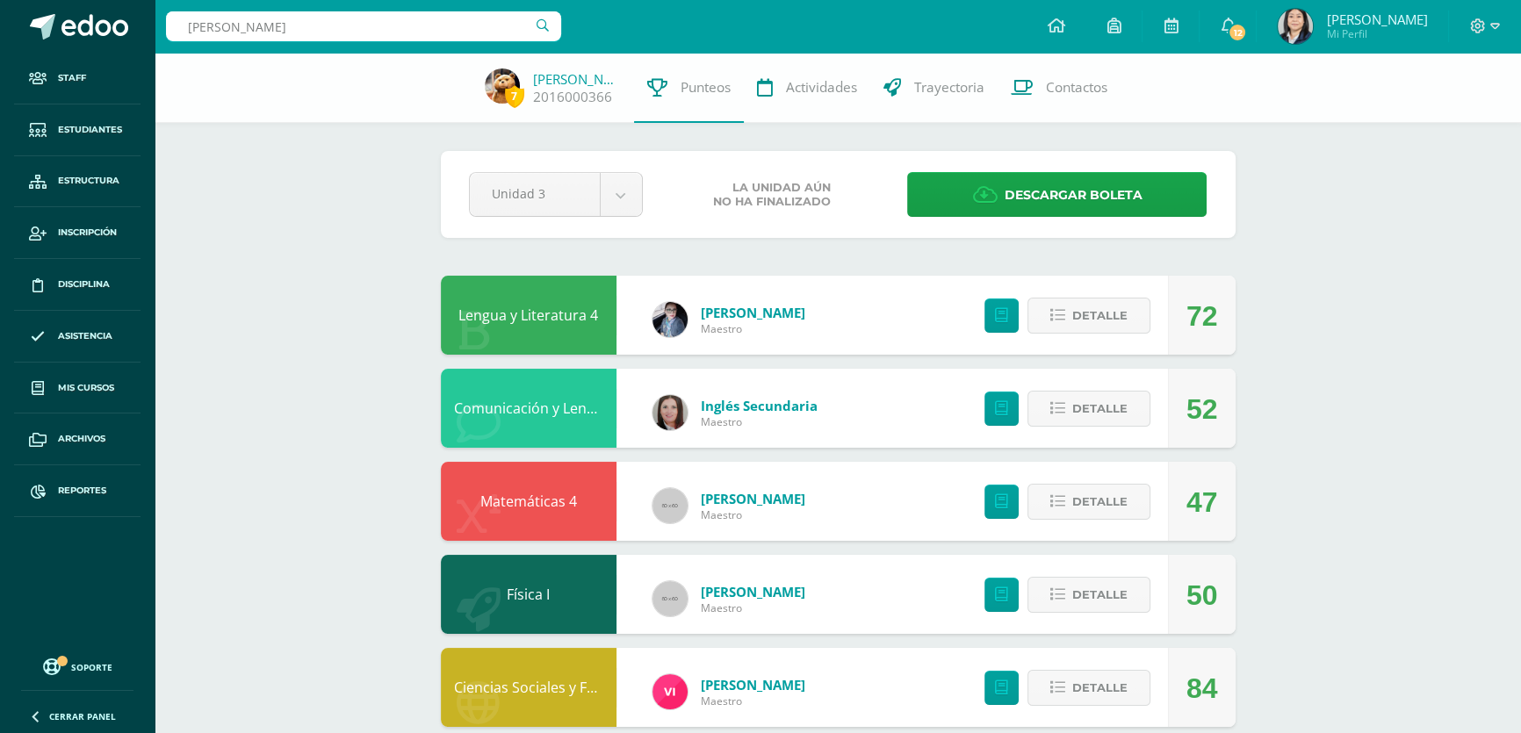
type input "valenzuela argueta"
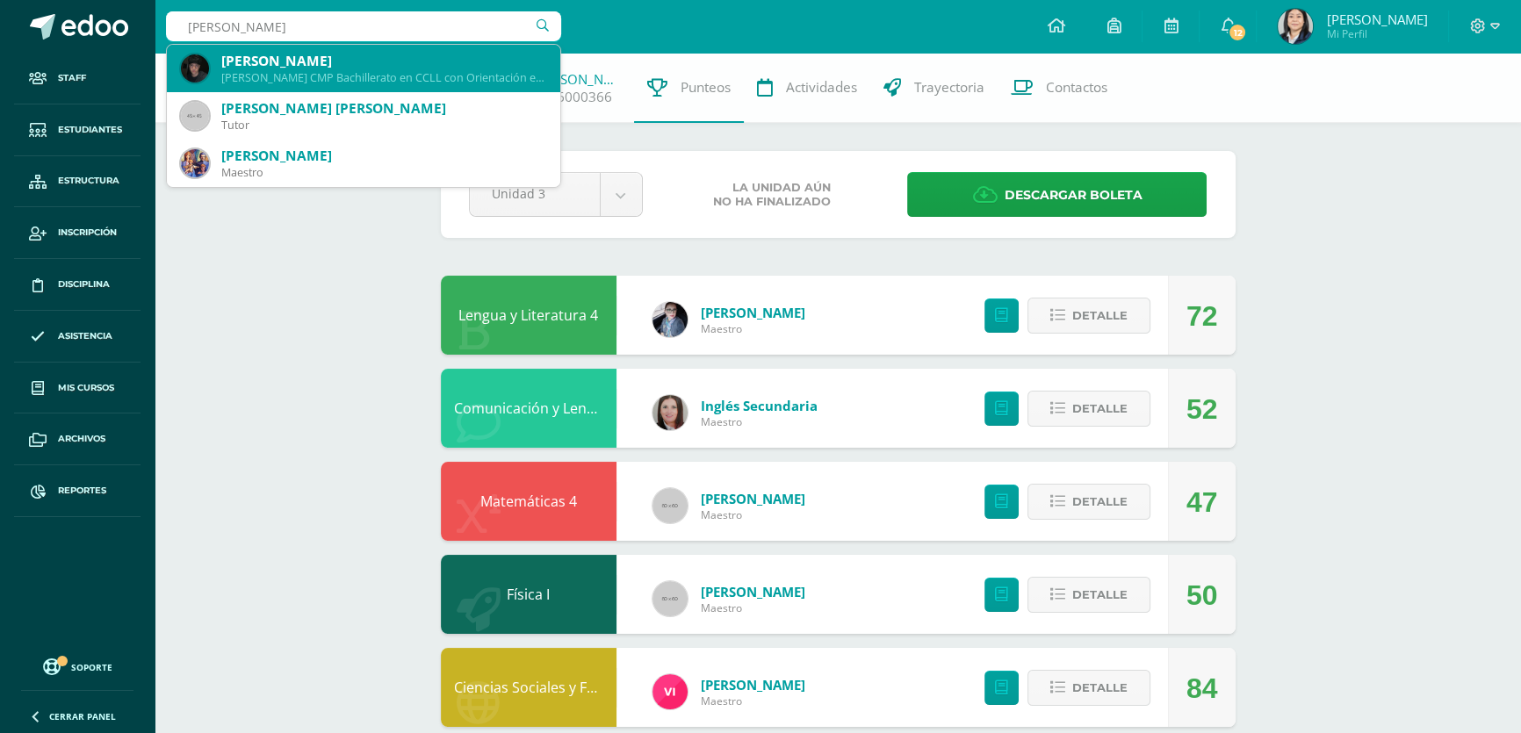
click at [419, 50] on div "Brandon Daniel Valenzuela Argueta Quinto Bachillerato CMP Bachillerato en CCLL …" at bounding box center [363, 68] width 365 height 47
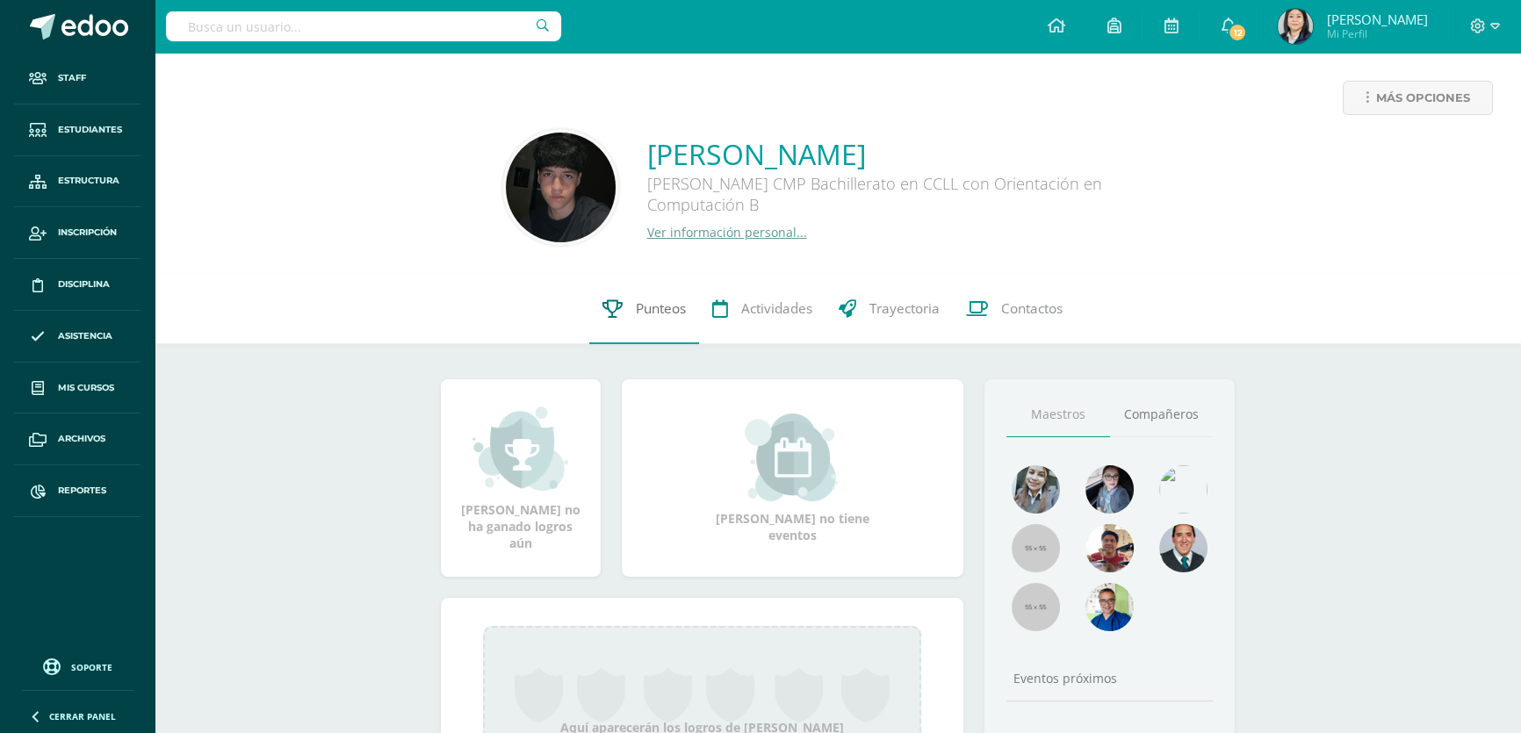
click at [668, 313] on span "Punteos" at bounding box center [661, 309] width 50 height 18
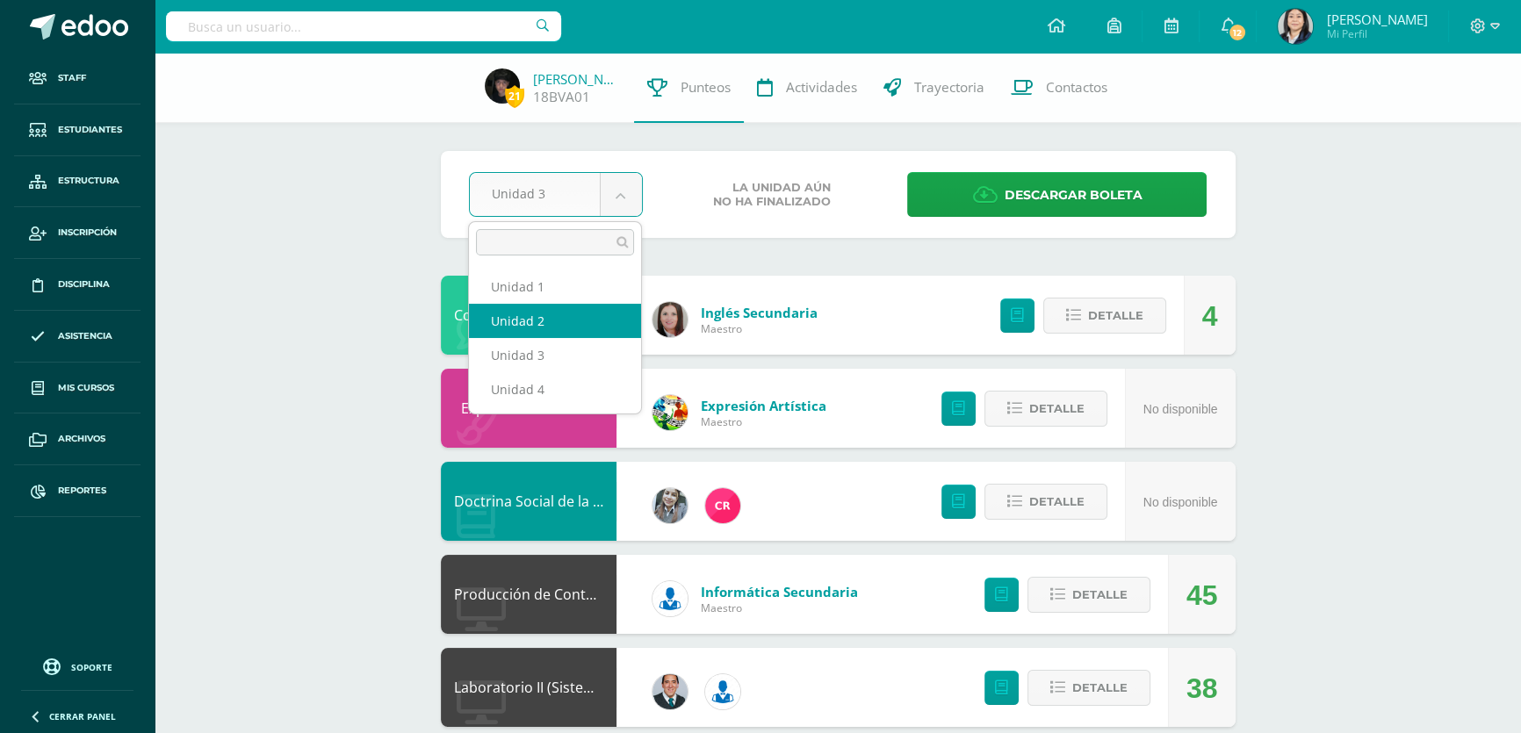
select select "Unidad 2"
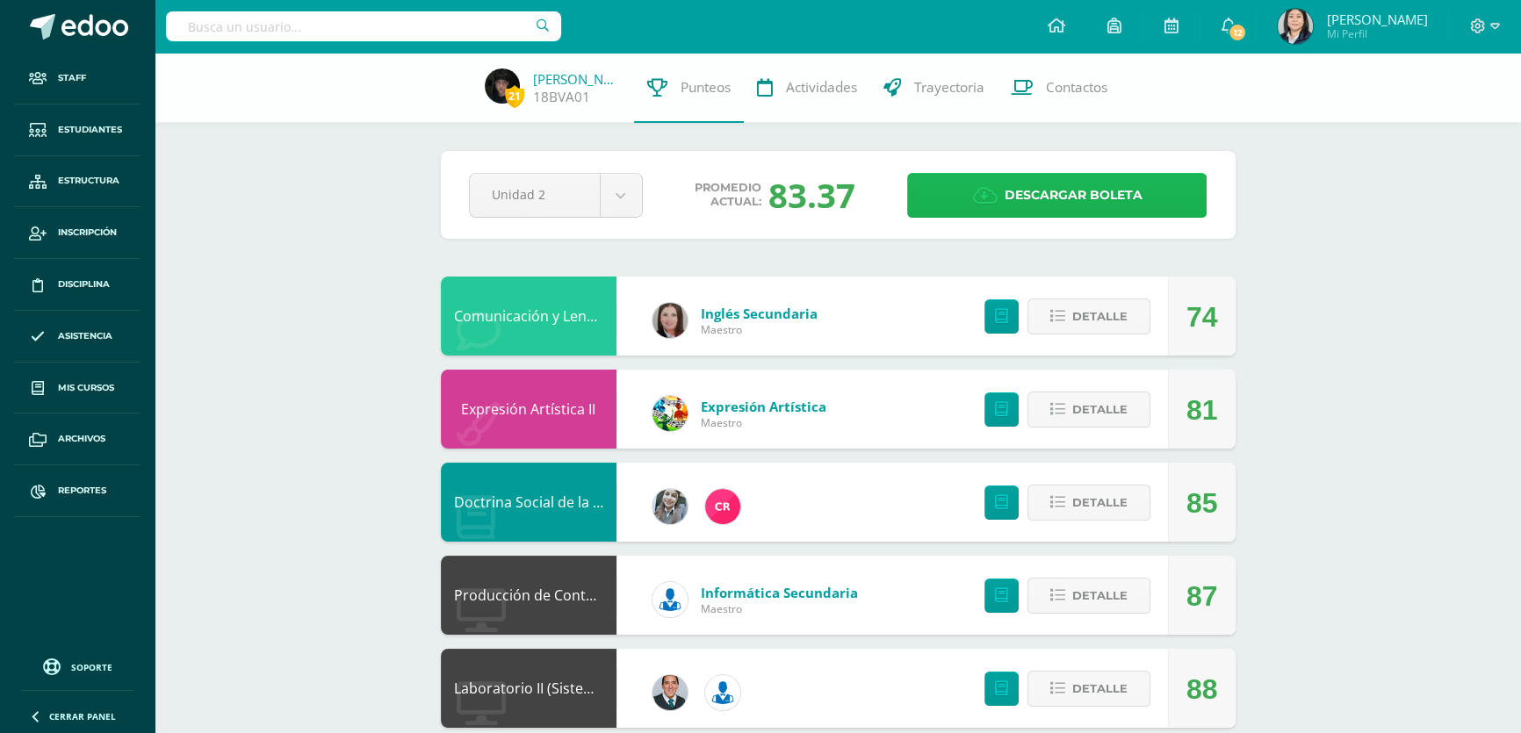
click at [1034, 196] on span "Descargar boleta" at bounding box center [1073, 195] width 138 height 43
